Goal: Find specific page/section

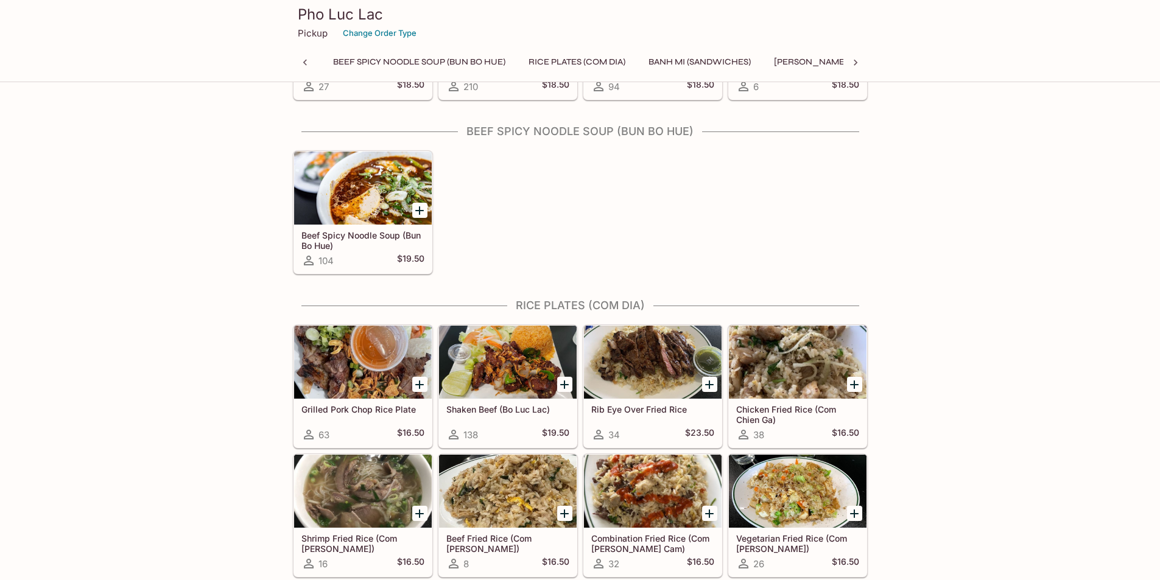
scroll to position [0, 119]
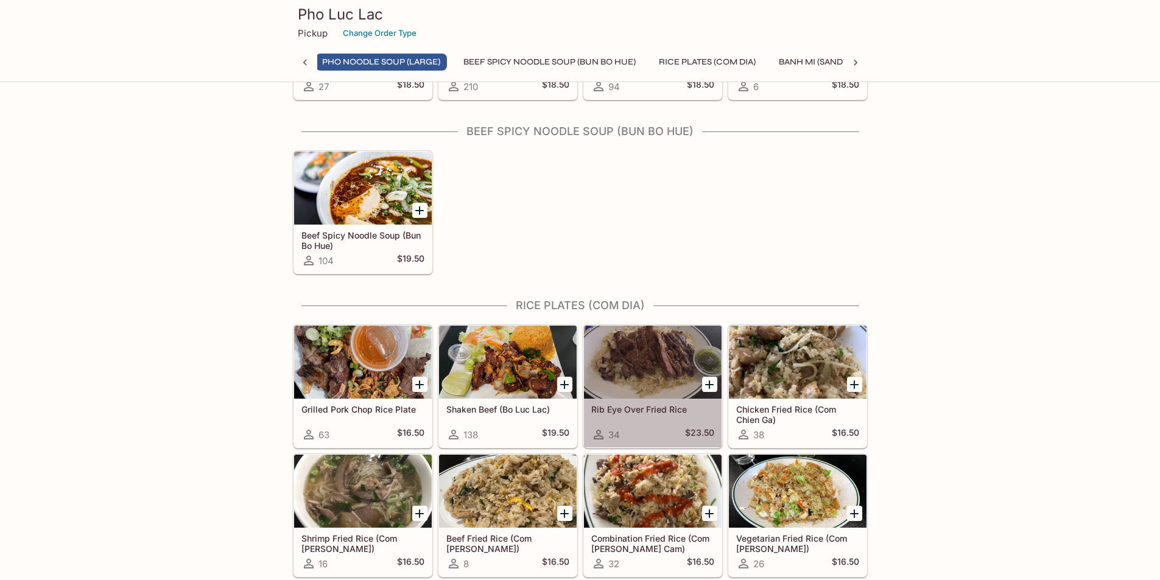
click at [642, 360] on div at bounding box center [653, 362] width 138 height 73
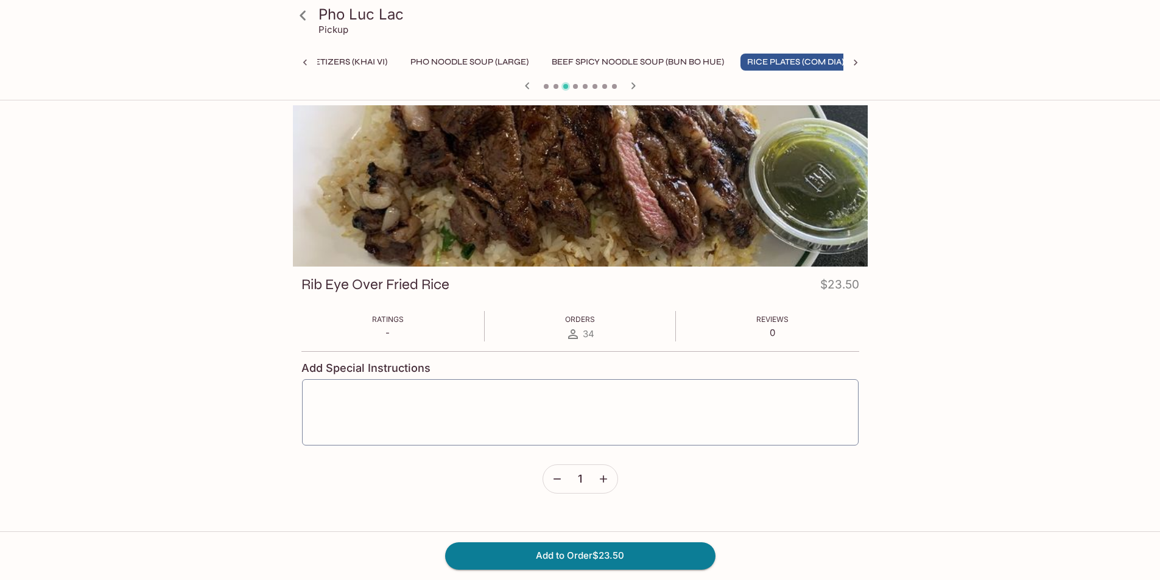
scroll to position [0, 46]
click at [299, 14] on icon at bounding box center [302, 15] width 21 height 21
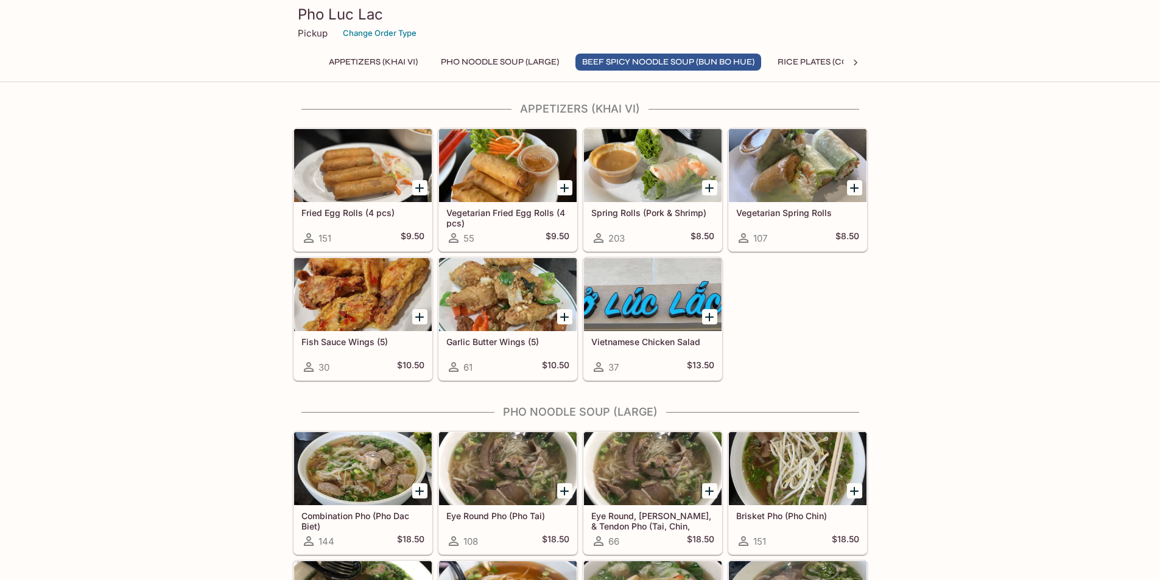
scroll to position [670, 0]
